Goal: Task Accomplishment & Management: Use online tool/utility

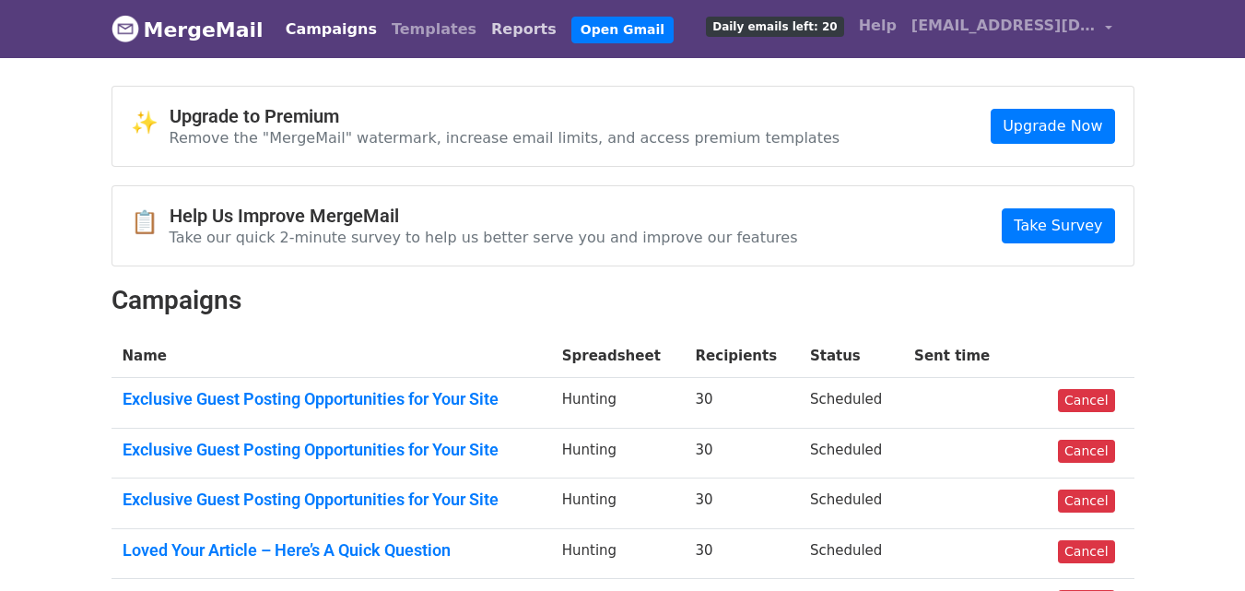
click at [484, 32] on link "Reports" at bounding box center [524, 29] width 80 height 37
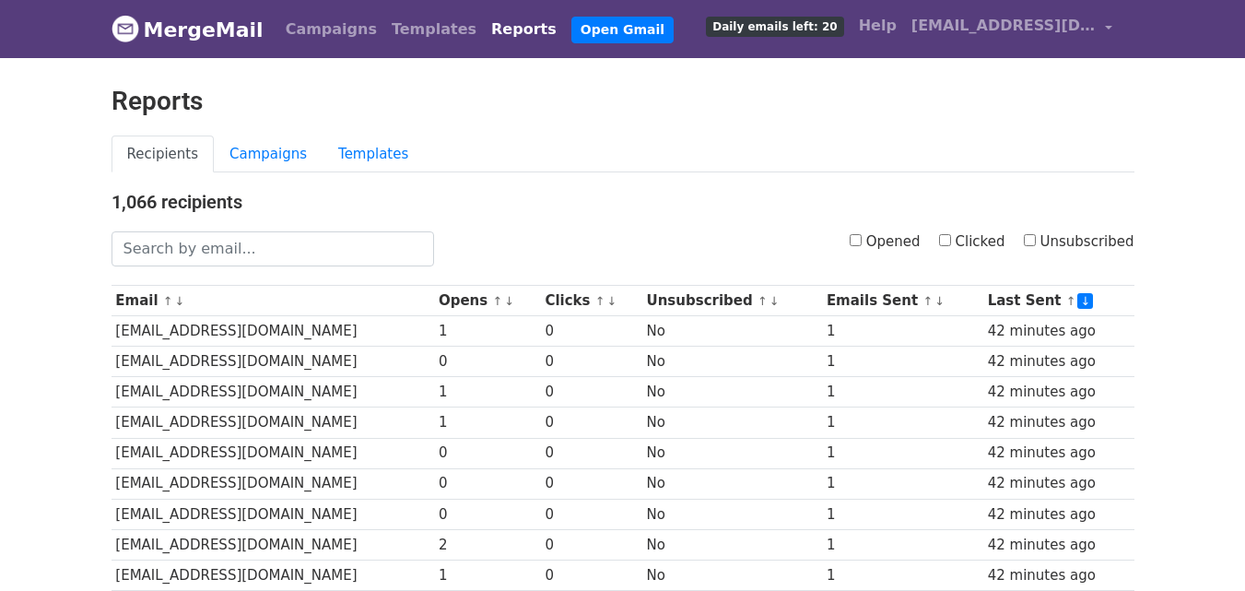
click at [951, 245] on input "Clicked" at bounding box center [945, 240] width 12 height 12
checkbox input "true"
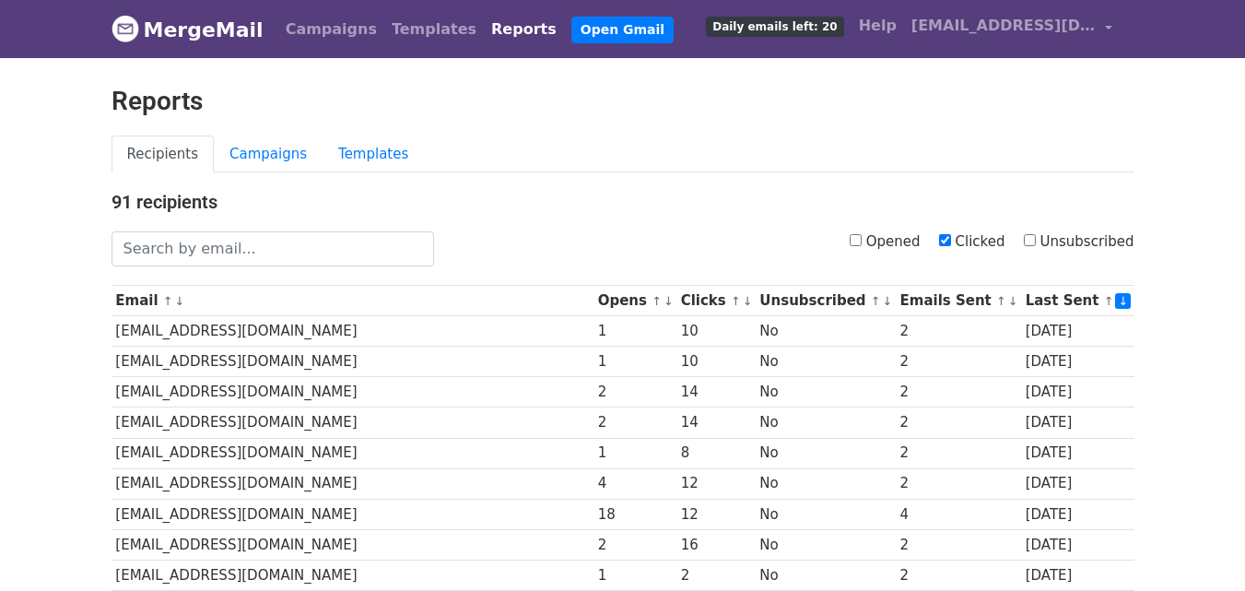
scroll to position [911, 0]
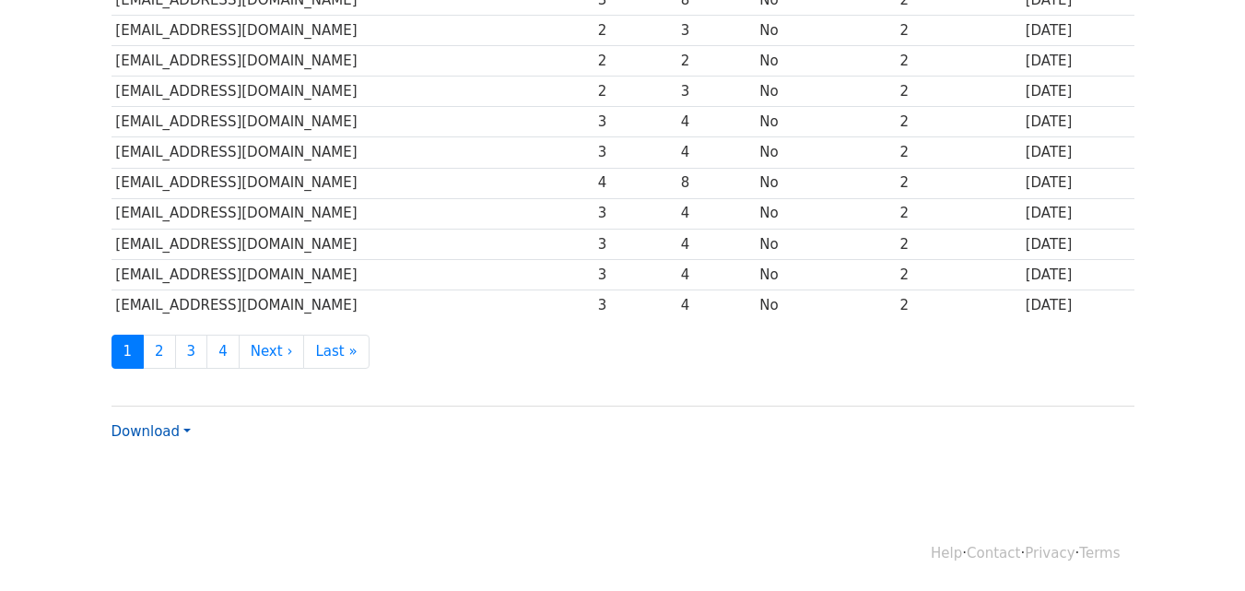
click at [171, 425] on link "Download" at bounding box center [151, 431] width 79 height 17
click at [166, 467] on link "CSV" at bounding box center [185, 466] width 146 height 29
